Goal: Task Accomplishment & Management: Use online tool/utility

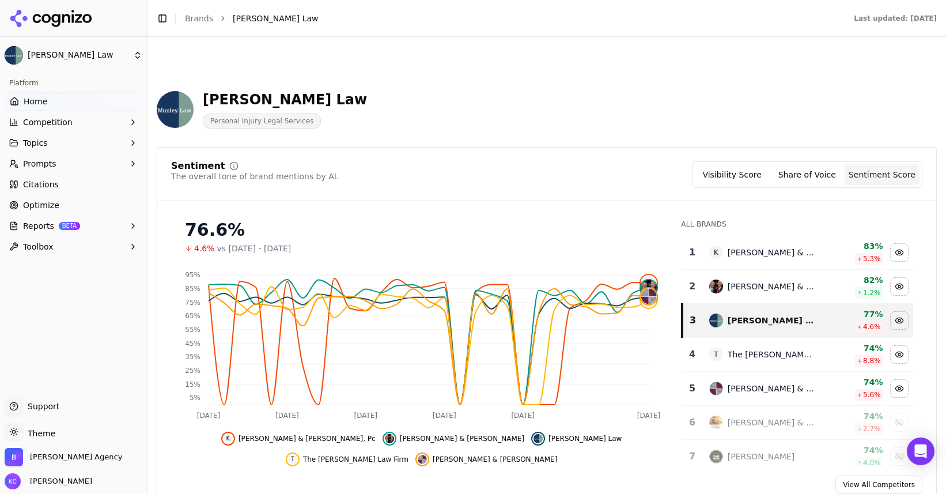
scroll to position [1673, 0]
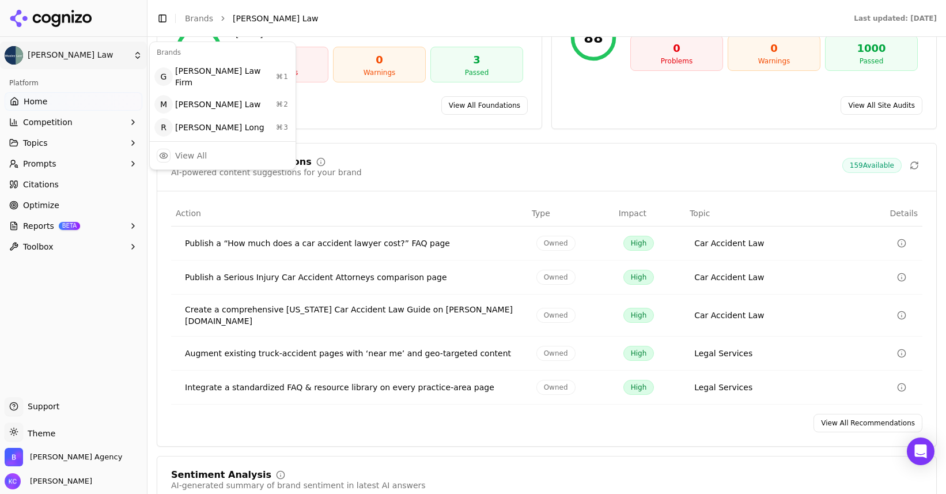
click at [135, 57] on html "[PERSON_NAME] Law Platform Home Competition Topics Prompts Citations Optimize R…" at bounding box center [473, 247] width 946 height 494
click at [216, 117] on div "[PERSON_NAME] Long ⌘ 3" at bounding box center [222, 127] width 141 height 23
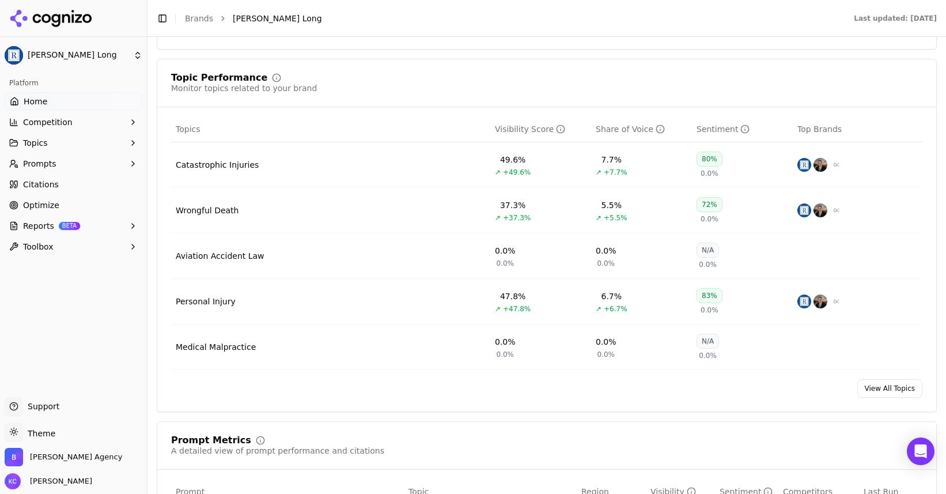
scroll to position [463, 0]
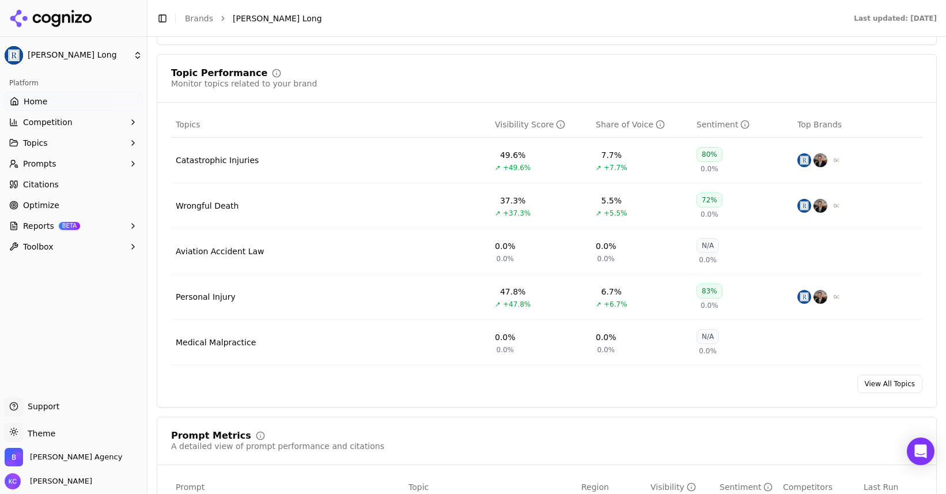
click at [57, 166] on button "Prompts" at bounding box center [74, 163] width 138 height 18
click at [48, 179] on span "Active" at bounding box center [74, 182] width 100 height 12
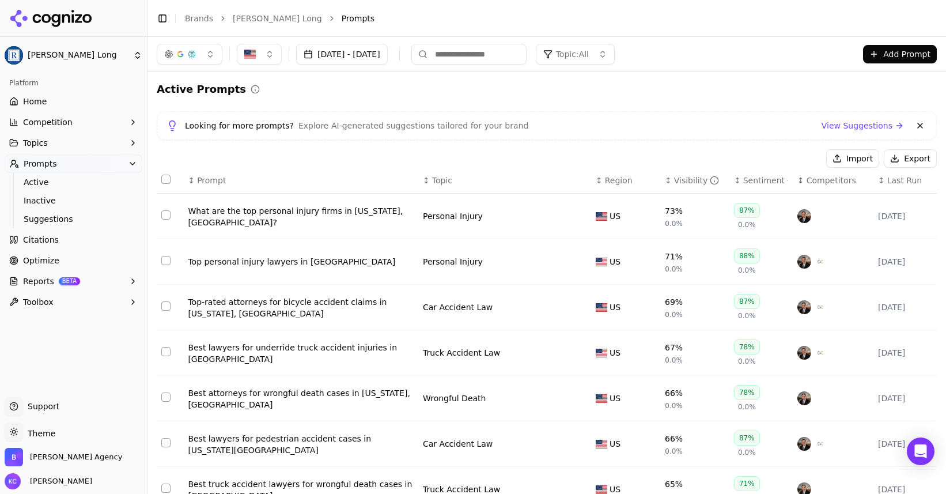
click at [133, 141] on icon "button" at bounding box center [133, 142] width 9 height 9
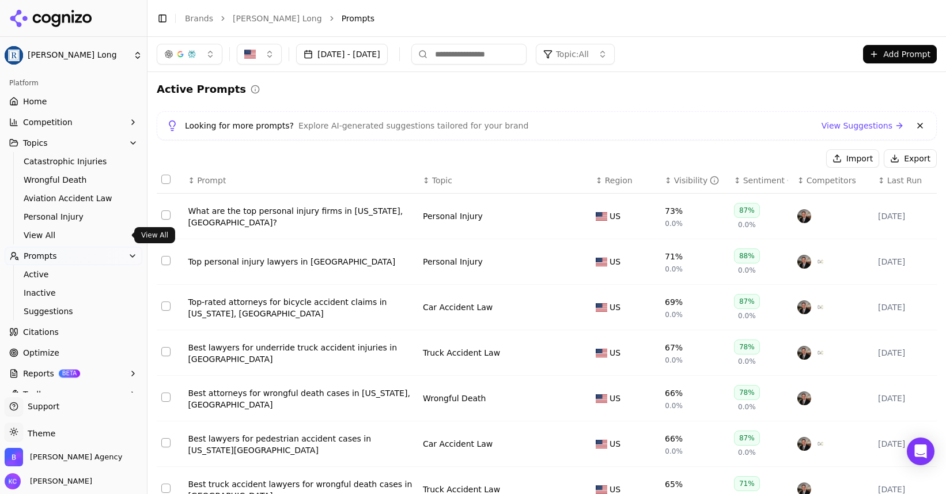
click at [46, 233] on span "View All" at bounding box center [74, 235] width 100 height 12
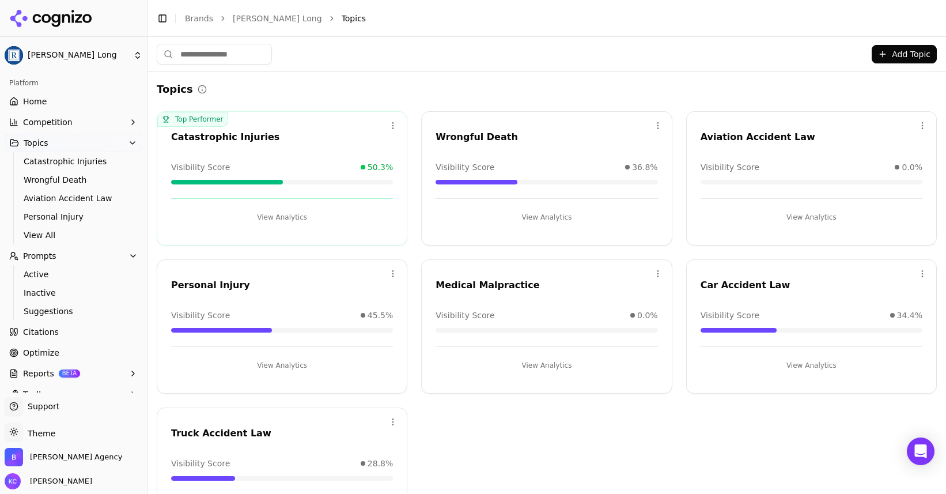
click at [894, 54] on button "Add Topic" at bounding box center [904, 54] width 65 height 18
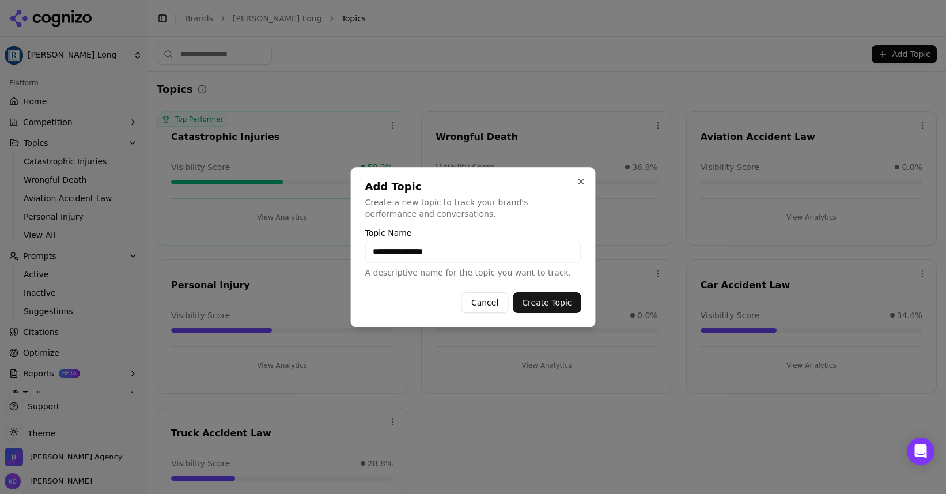
type input "**********"
click at [547, 308] on button "Create Topic" at bounding box center [547, 302] width 68 height 21
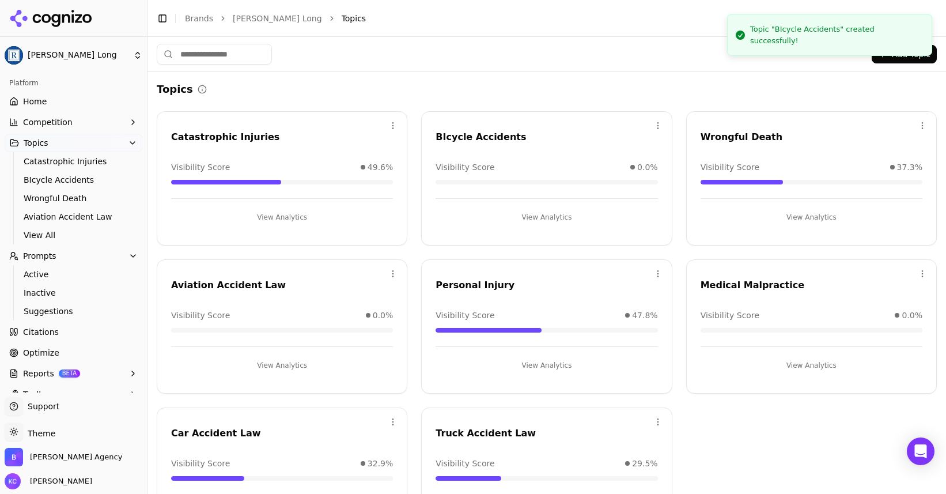
click at [904, 54] on button "Add Topic" at bounding box center [904, 54] width 65 height 18
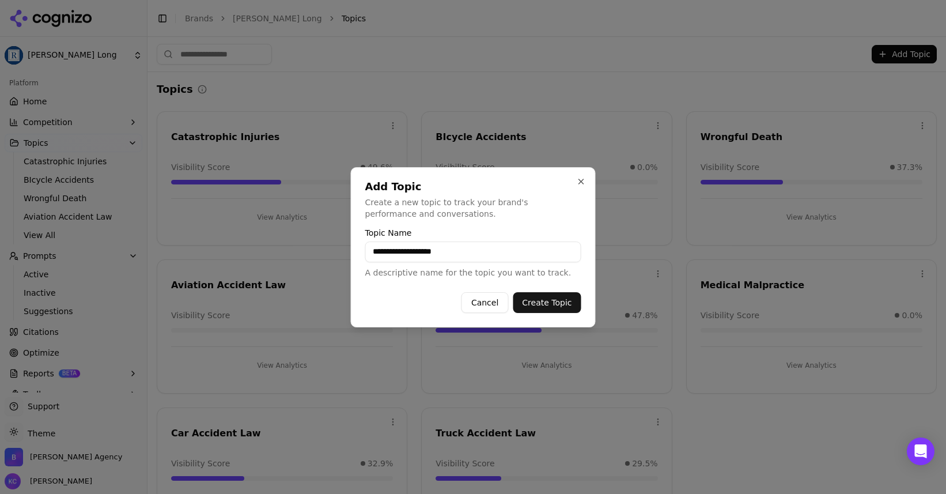
type input "**********"
click at [550, 306] on button "Create Topic" at bounding box center [547, 302] width 68 height 21
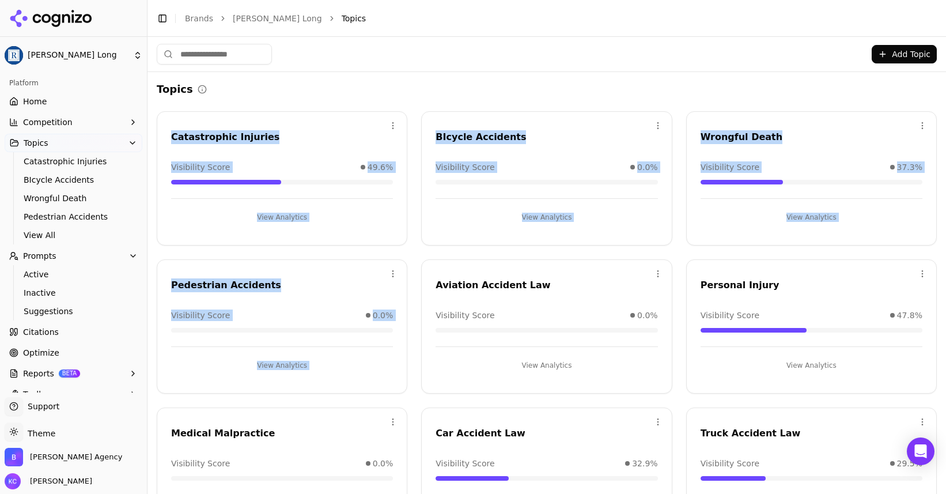
drag, startPoint x: 569, startPoint y: 273, endPoint x: 325, endPoint y: 127, distance: 284.2
click at [325, 127] on div "Open menu Catastrophic Injuries Visibility Score 49.6% View Analytics Open menu…" at bounding box center [547, 326] width 780 height 430
click at [416, 254] on div "Open menu Catastrophic Injuries Visibility Score 49.6% View Analytics Open menu…" at bounding box center [547, 326] width 780 height 430
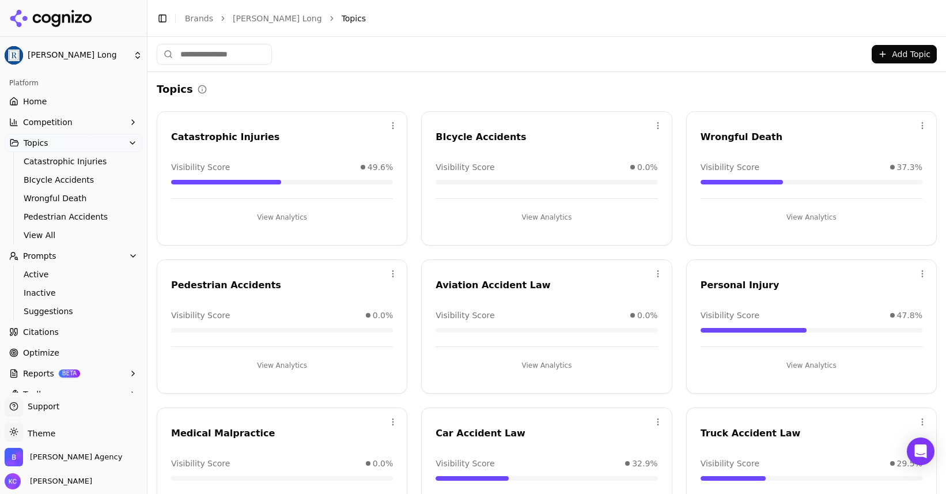
drag, startPoint x: 431, startPoint y: 266, endPoint x: 425, endPoint y: 255, distance: 13.2
click at [425, 255] on div "Open menu Catastrophic Injuries Visibility Score 49.6% View Analytics Open menu…" at bounding box center [547, 326] width 780 height 430
click at [540, 364] on button "View Analytics" at bounding box center [547, 365] width 222 height 18
click at [39, 275] on span "Active" at bounding box center [74, 275] width 100 height 12
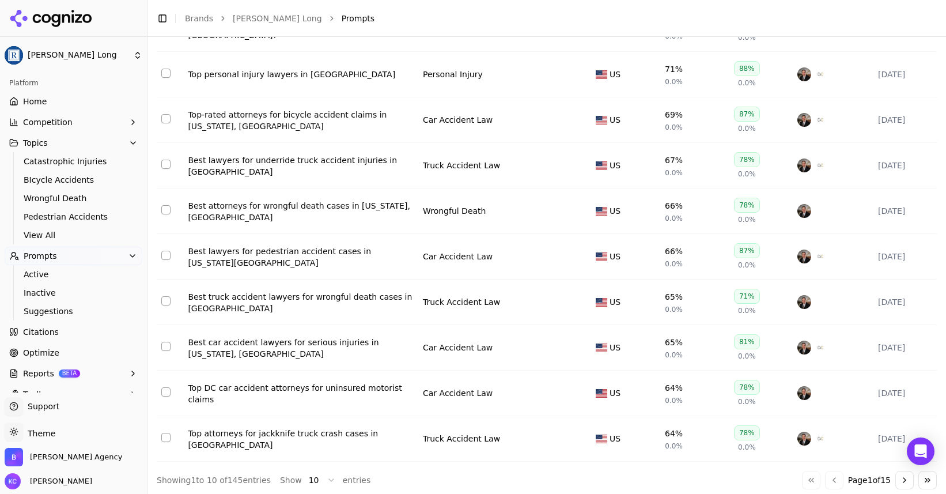
scroll to position [195, 0]
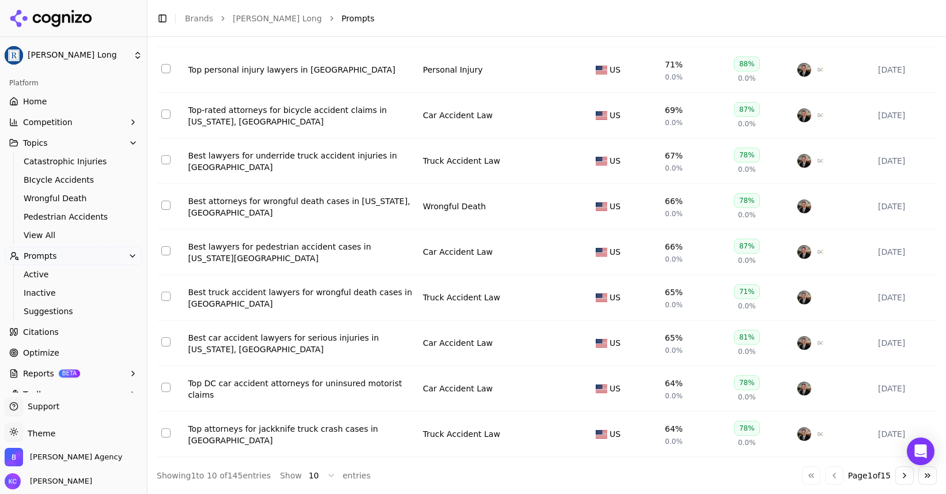
click at [375, 385] on div "Top DC car accident attorneys for uninsured motorist claims" at bounding box center [301, 388] width 226 height 23
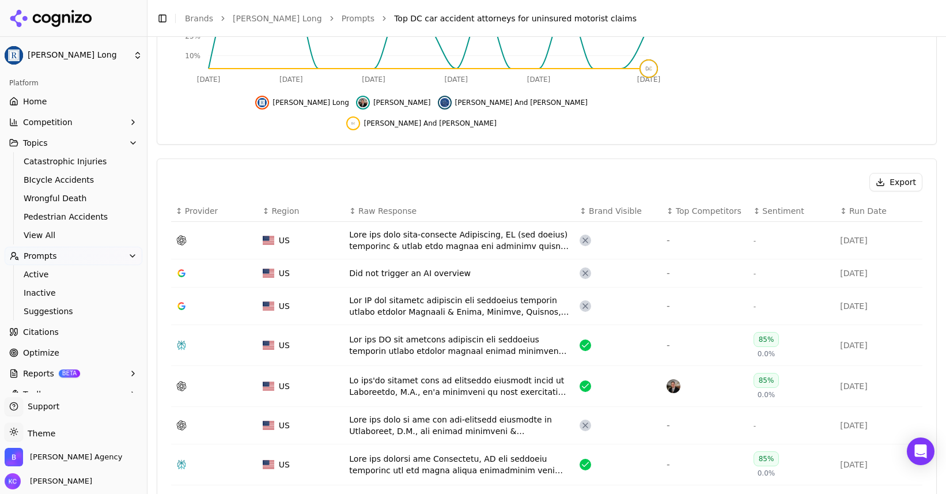
scroll to position [301, 0]
click at [469, 228] on div "Data table" at bounding box center [459, 239] width 221 height 23
